Goal: Task Accomplishment & Management: Manage account settings

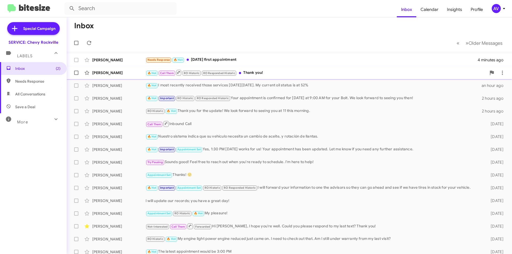
click at [290, 74] on div "🔥 Hot Call Them RO Historic RO Responded Historic Thank you!" at bounding box center [316, 72] width 341 height 7
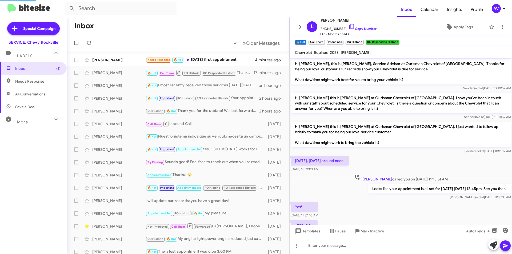
scroll to position [208, 0]
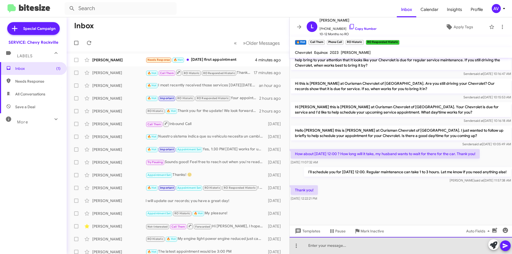
click at [327, 247] on div at bounding box center [401, 245] width 223 height 17
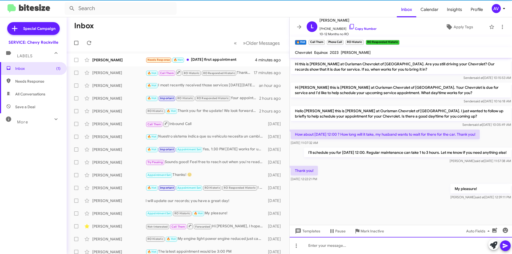
scroll to position [239, 0]
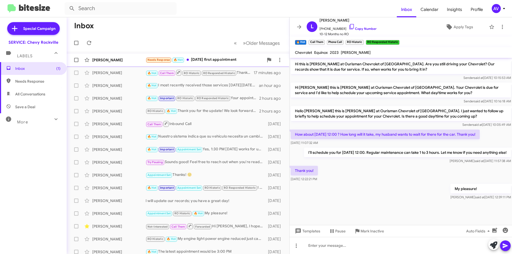
click at [201, 60] on div "Needs Response 🔥 Hot Saturday September 13th first appointment" at bounding box center [205, 60] width 118 height 6
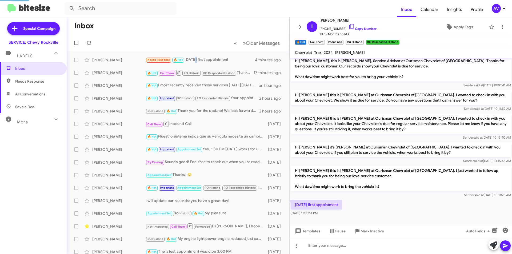
scroll to position [3, 0]
click at [495, 249] on span at bounding box center [493, 246] width 7 height 12
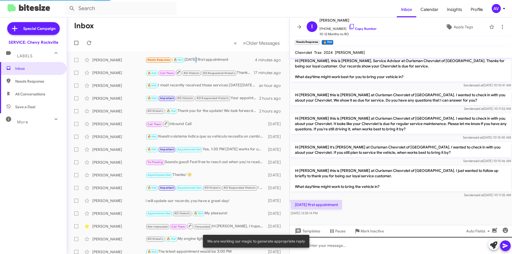
scroll to position [45, 0]
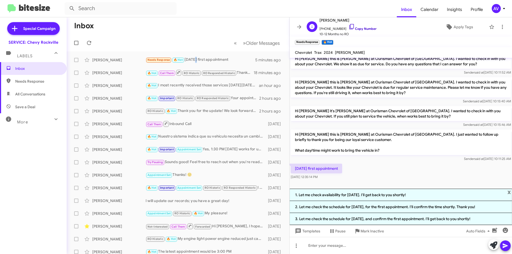
click at [349, 25] on icon at bounding box center [352, 26] width 6 height 6
click at [349, 26] on icon at bounding box center [352, 26] width 6 height 6
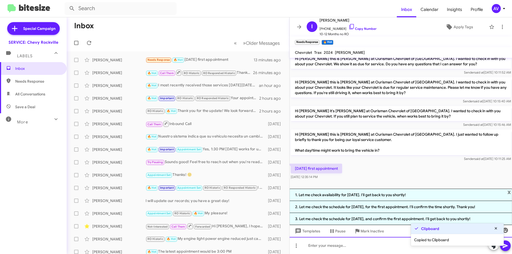
click at [324, 251] on div at bounding box center [401, 245] width 223 height 17
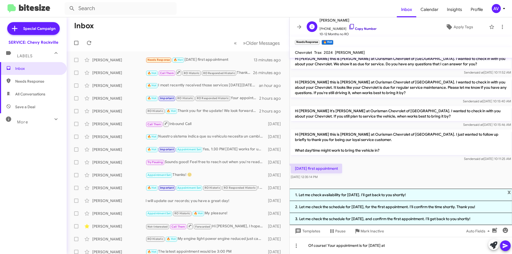
click at [349, 27] on icon at bounding box center [352, 26] width 6 height 6
click at [388, 246] on div "Of course! Your appointment is for 9/13/25 at" at bounding box center [401, 245] width 223 height 17
click at [502, 249] on button at bounding box center [505, 246] width 11 height 11
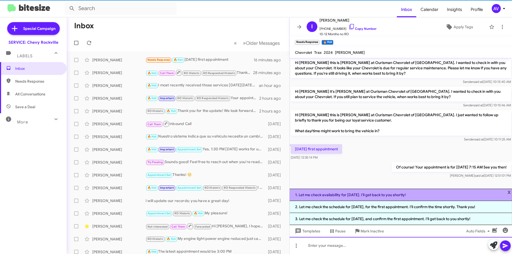
scroll to position [64, 0]
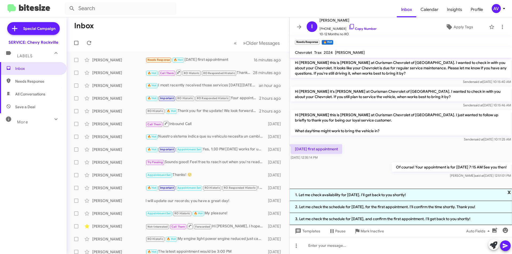
click at [511, 189] on span "x" at bounding box center [509, 192] width 3 height 6
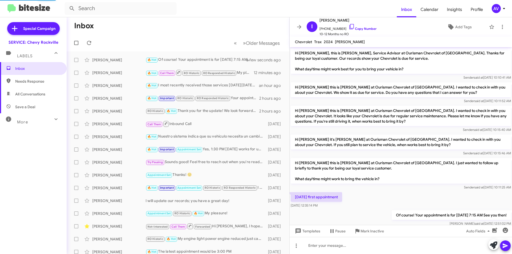
scroll to position [12, 0]
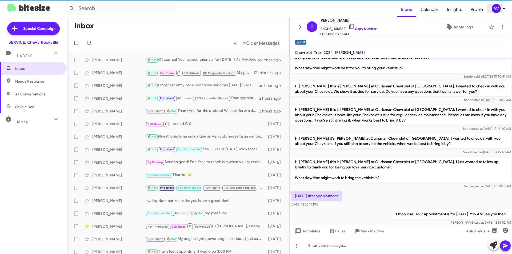
click at [498, 8] on div "AV" at bounding box center [496, 8] width 9 height 9
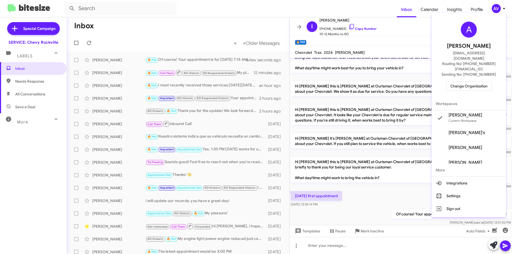
click at [461, 82] on span "Change Organization" at bounding box center [469, 86] width 37 height 9
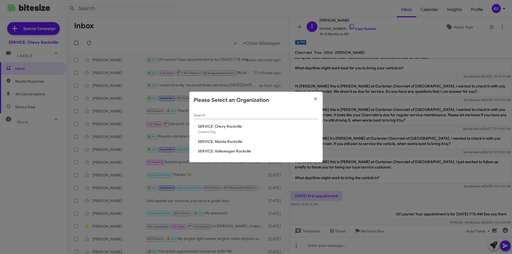
click at [243, 141] on span "SERVICE: Mazda Rockville" at bounding box center [258, 141] width 121 height 5
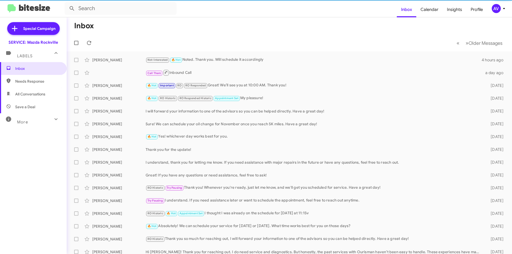
click at [495, 7] on div "AV" at bounding box center [496, 8] width 9 height 9
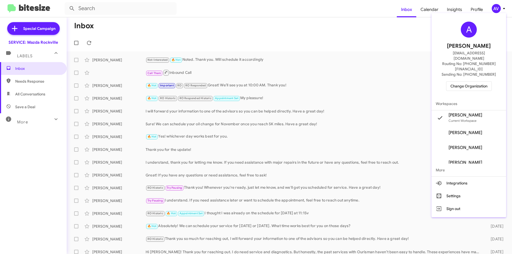
click at [465, 82] on span "Change Organization" at bounding box center [469, 86] width 37 height 9
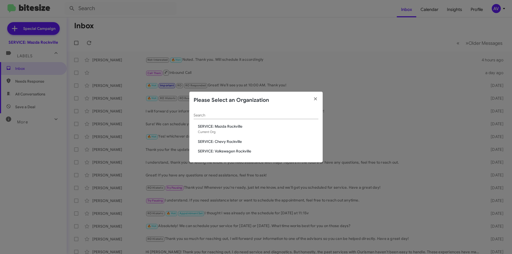
click at [225, 152] on span "SERVICE: Volkswagen Rockville" at bounding box center [258, 151] width 121 height 5
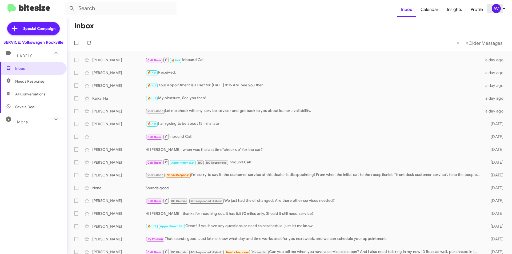
click at [497, 8] on div "AV" at bounding box center [496, 8] width 9 height 9
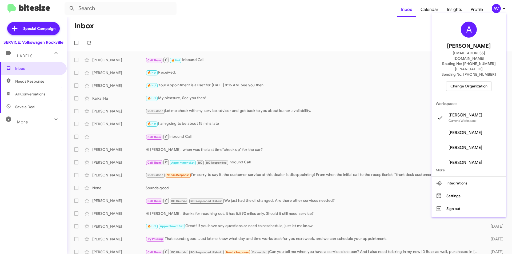
click at [472, 82] on span "Change Organization" at bounding box center [469, 86] width 37 height 9
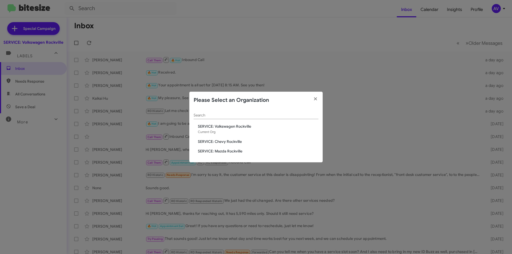
click at [234, 139] on div "Search SERVICE: Volkswagen Rockville Current Org SERVICE: Chevy Rockville SERVI…" at bounding box center [255, 136] width 133 height 54
click at [235, 142] on span "SERVICE: Chevy Rockville" at bounding box center [258, 141] width 121 height 5
